Goal: Information Seeking & Learning: Learn about a topic

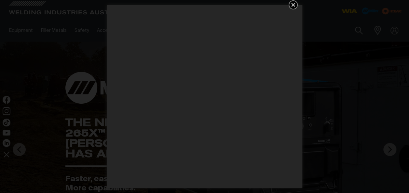
click at [290, 6] on icon "Get 5 WIA Welding Guides Free!" at bounding box center [293, 5] width 8 height 8
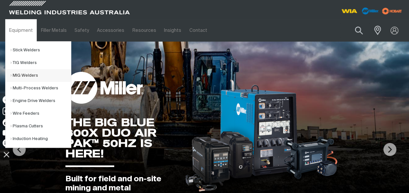
click at [24, 75] on link "MIG Welders" at bounding box center [40, 75] width 61 height 13
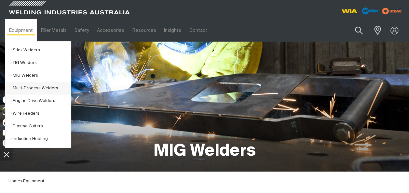
click at [27, 87] on link "Multi-Process Welders" at bounding box center [40, 88] width 61 height 13
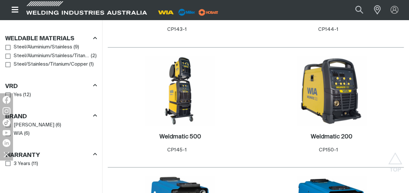
scroll to position [511, 0]
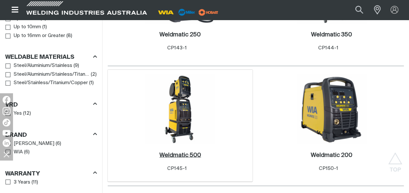
click at [186, 158] on h2 "Weldmatic 500 ." at bounding box center [181, 155] width 42 height 6
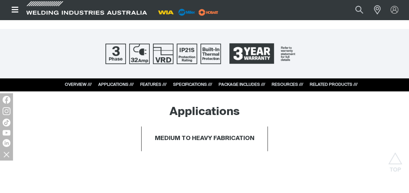
scroll to position [291, 0]
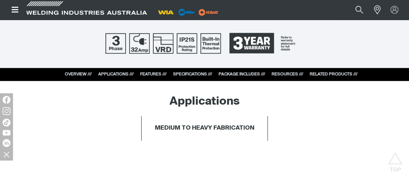
click at [117, 74] on link "APPLICATIONS ///" at bounding box center [115, 74] width 35 height 4
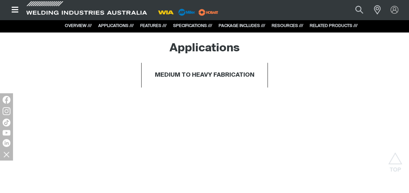
scroll to position [349, 0]
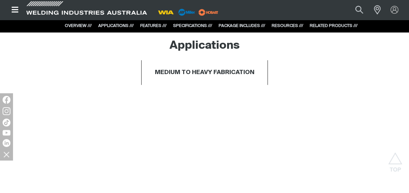
click at [154, 25] on link "FEATURES ///" at bounding box center [153, 26] width 26 height 4
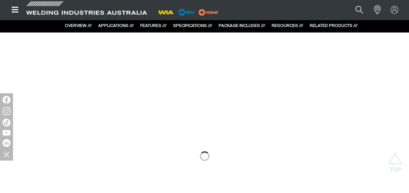
scroll to position [421, 0]
click at [184, 25] on link "SPECIFICATIONS ///" at bounding box center [192, 26] width 39 height 4
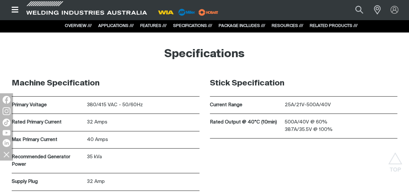
scroll to position [1553, 0]
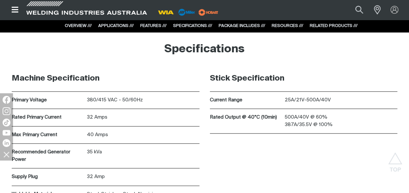
click at [227, 26] on link "PACKAGE INCLUDES ///" at bounding box center [242, 26] width 47 height 4
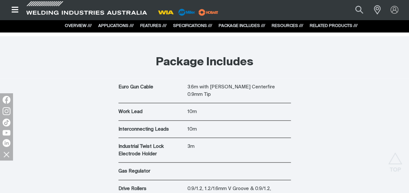
scroll to position [1855, 0]
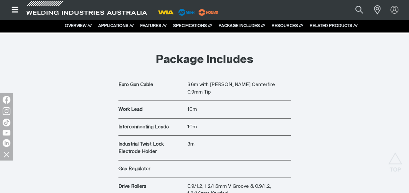
click at [282, 27] on link "RESOURCES ///" at bounding box center [288, 26] width 32 height 4
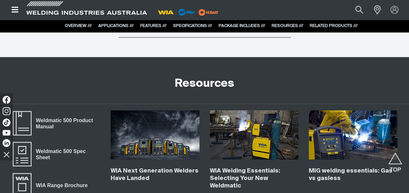
scroll to position [2053, 0]
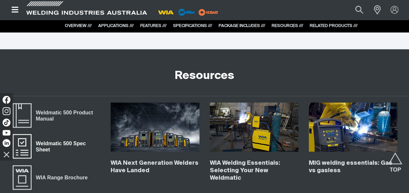
click at [49, 140] on span "Weldmatic 500 Spec Sheet" at bounding box center [66, 147] width 69 height 15
click at [82, 109] on span "Weldmatic 500 Product Manual" at bounding box center [66, 116] width 69 height 15
click at [70, 174] on span "WIA Range Brochure" at bounding box center [62, 178] width 60 height 8
